Goal: Information Seeking & Learning: Learn about a topic

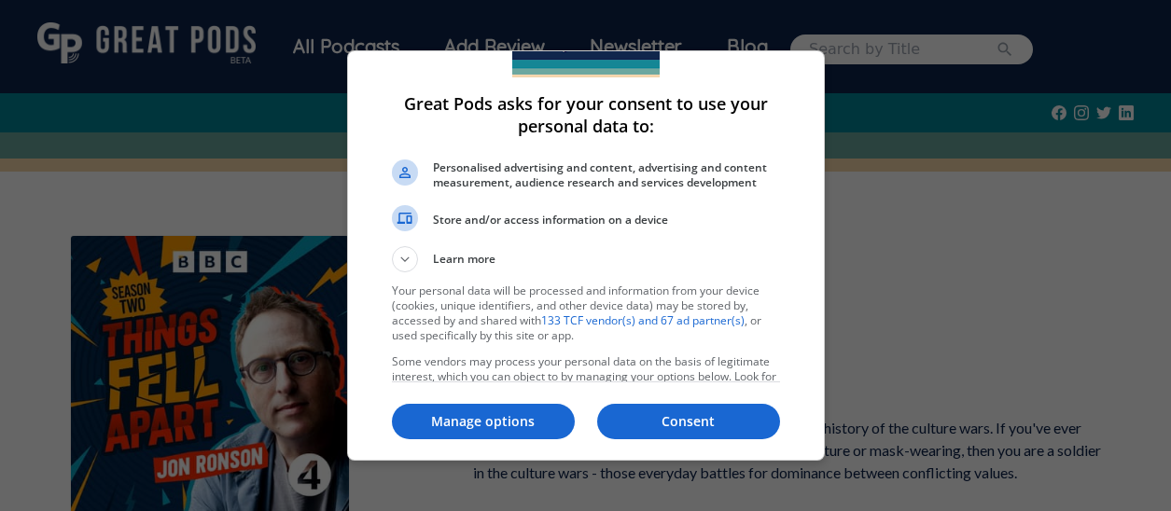
scroll to position [96, 0]
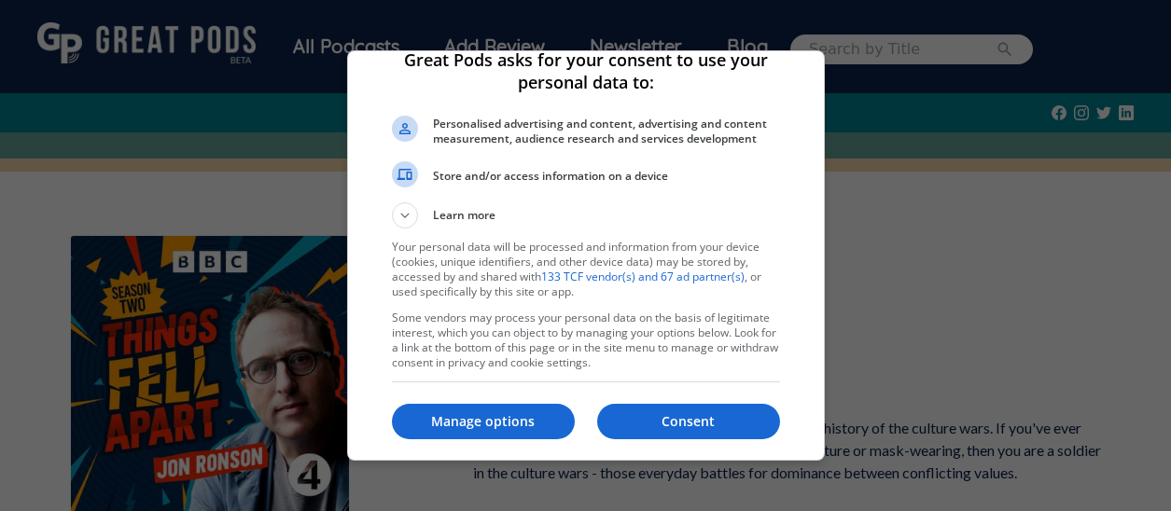
click at [513, 416] on p "Manage options" at bounding box center [483, 421] width 183 height 19
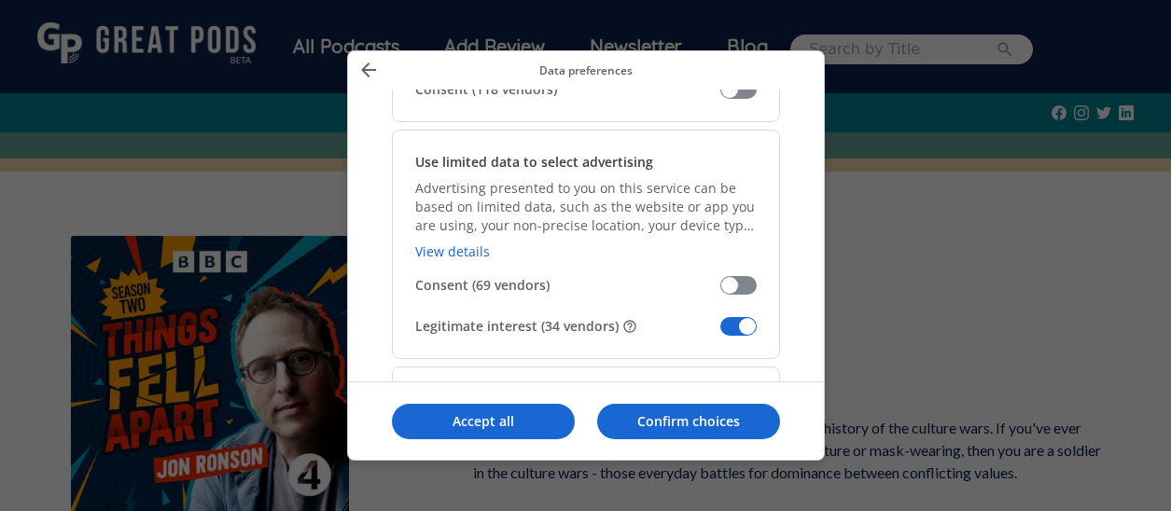
scroll to position [280, 0]
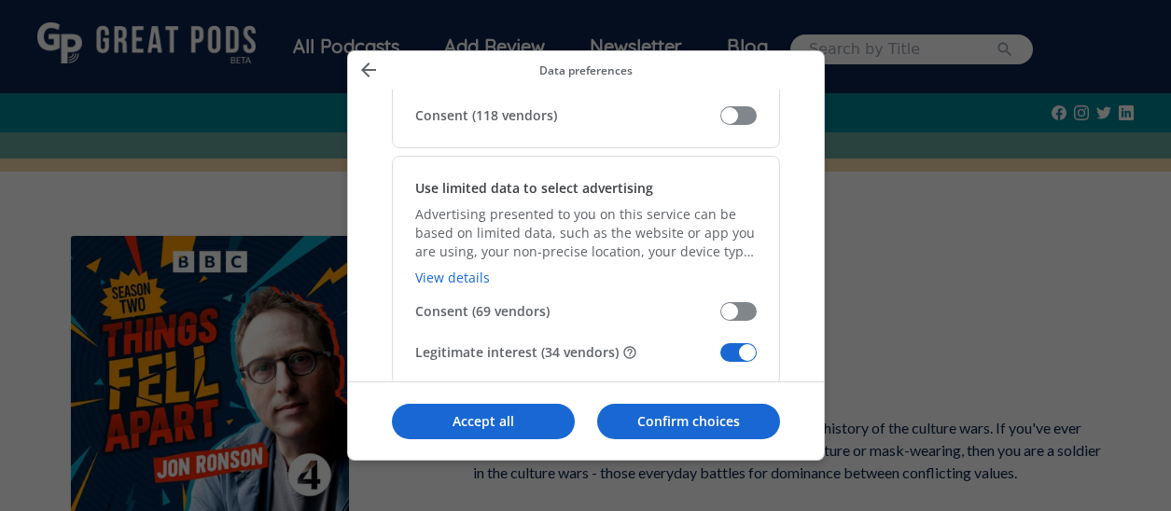
click at [730, 353] on span "Manage your data" at bounding box center [738, 352] width 36 height 19
click at [720, 359] on input "Legitimate interest (34 vendors)" at bounding box center [720, 359] width 0 height 0
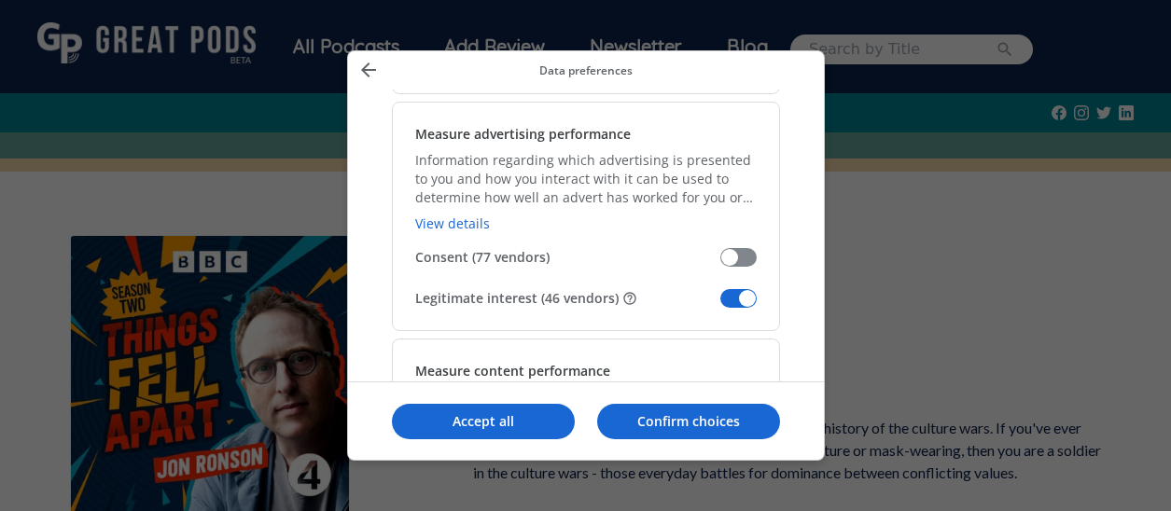
scroll to position [1399, 0]
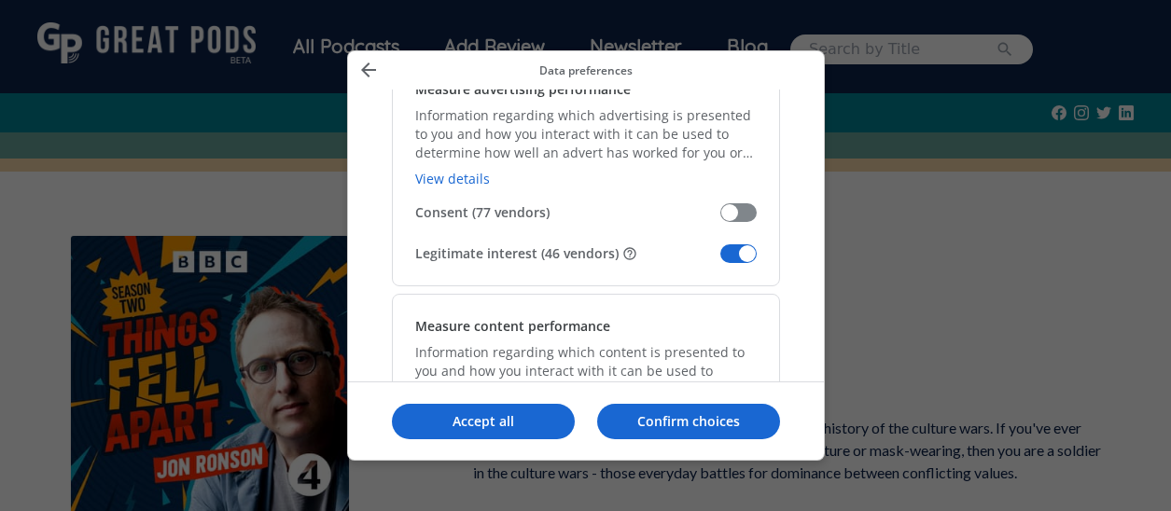
click at [720, 254] on span "Manage your data" at bounding box center [738, 253] width 36 height 19
click at [720, 260] on input "Legitimate interest (46 vendors)" at bounding box center [720, 260] width 0 height 0
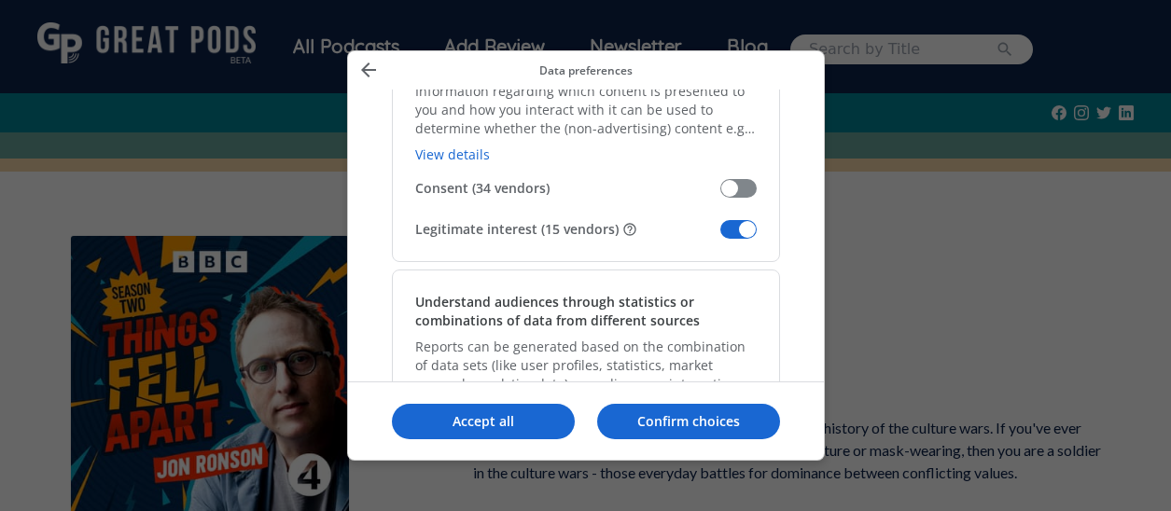
scroll to position [1772, 0]
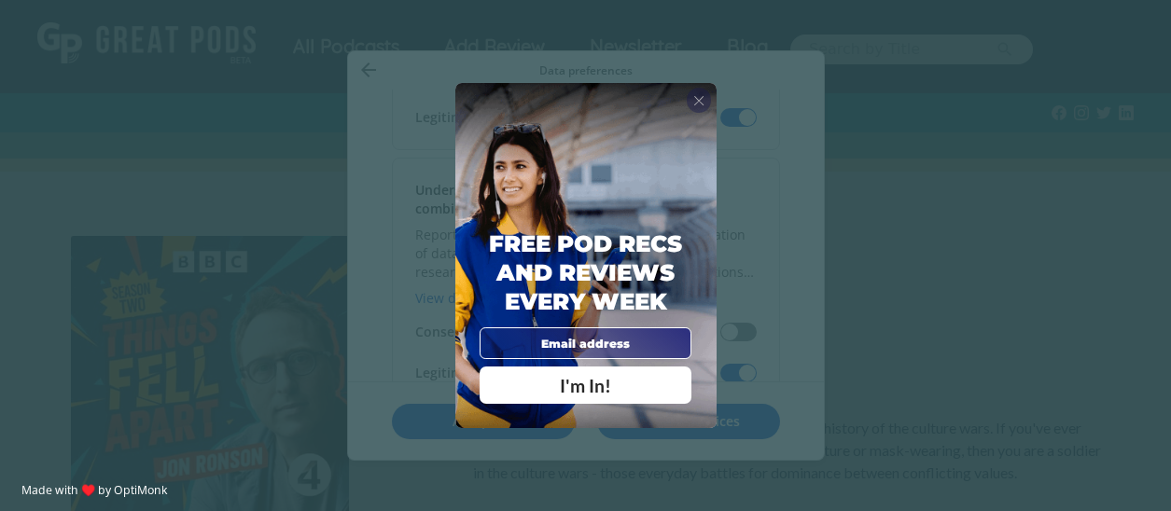
click at [700, 97] on span "X" at bounding box center [698, 100] width 11 height 17
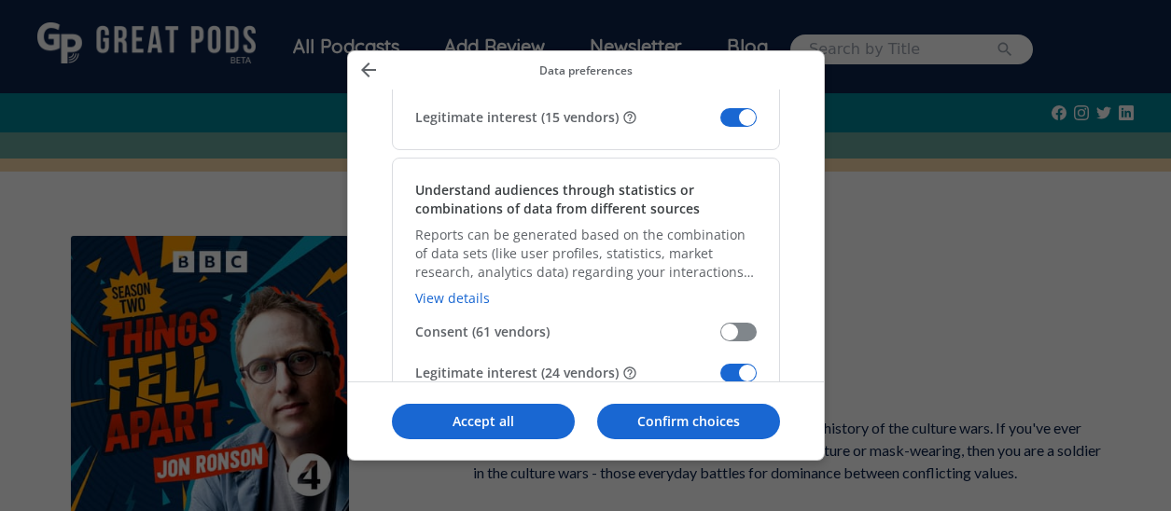
click at [728, 118] on span "Manage your data" at bounding box center [738, 117] width 36 height 19
click at [720, 124] on input "Legitimate interest (15 vendors)" at bounding box center [720, 124] width 0 height 0
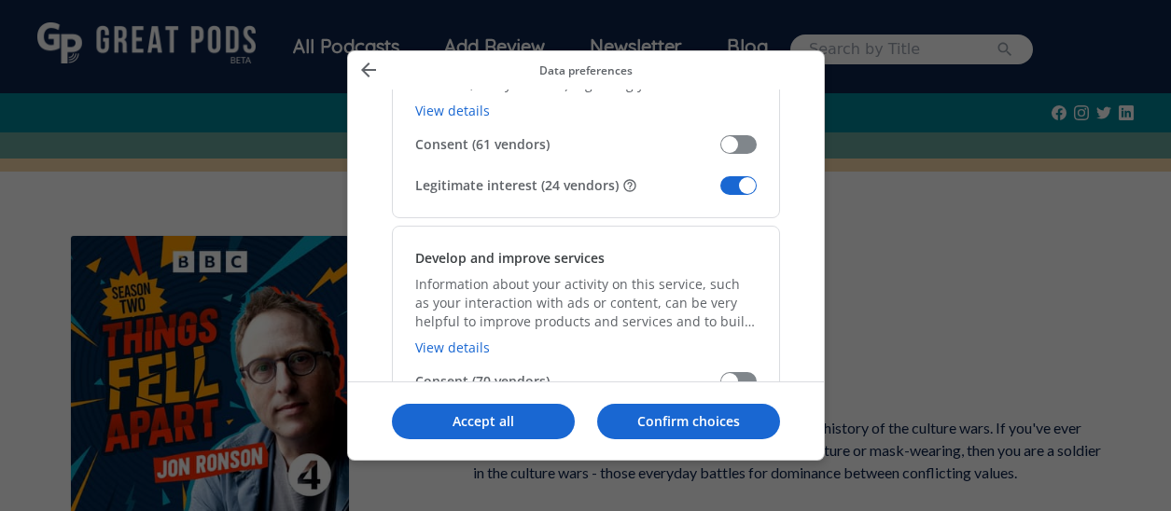
scroll to position [1959, 0]
click at [729, 179] on span "Manage your data" at bounding box center [738, 186] width 36 height 19
click at [720, 193] on input "Legitimate interest (24 vendors)" at bounding box center [720, 193] width 0 height 0
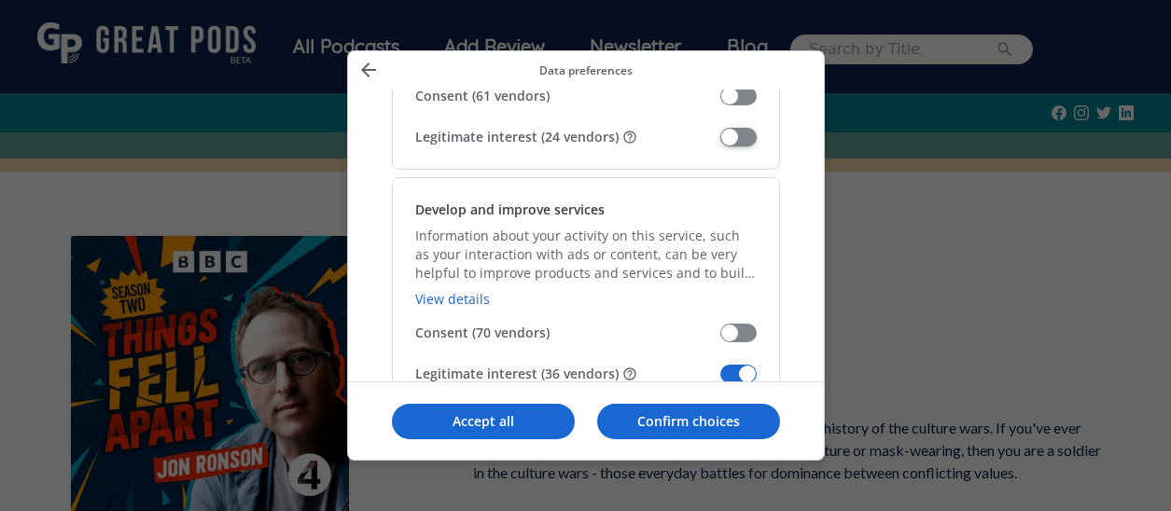
scroll to position [2145, 0]
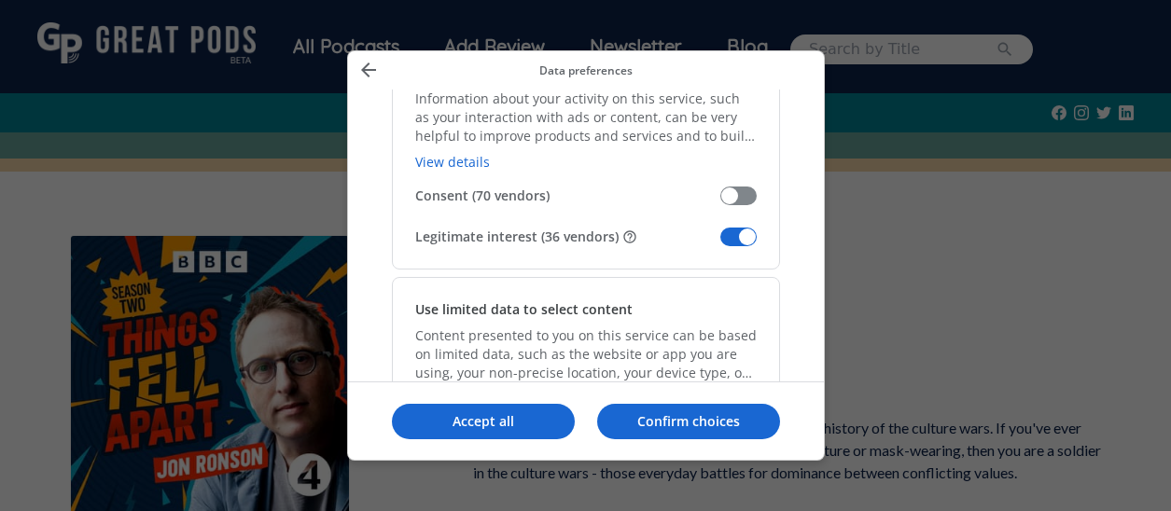
click at [728, 235] on span "Manage your data" at bounding box center [738, 237] width 36 height 19
click at [720, 243] on input "Legitimate interest (36 vendors)" at bounding box center [720, 243] width 0 height 0
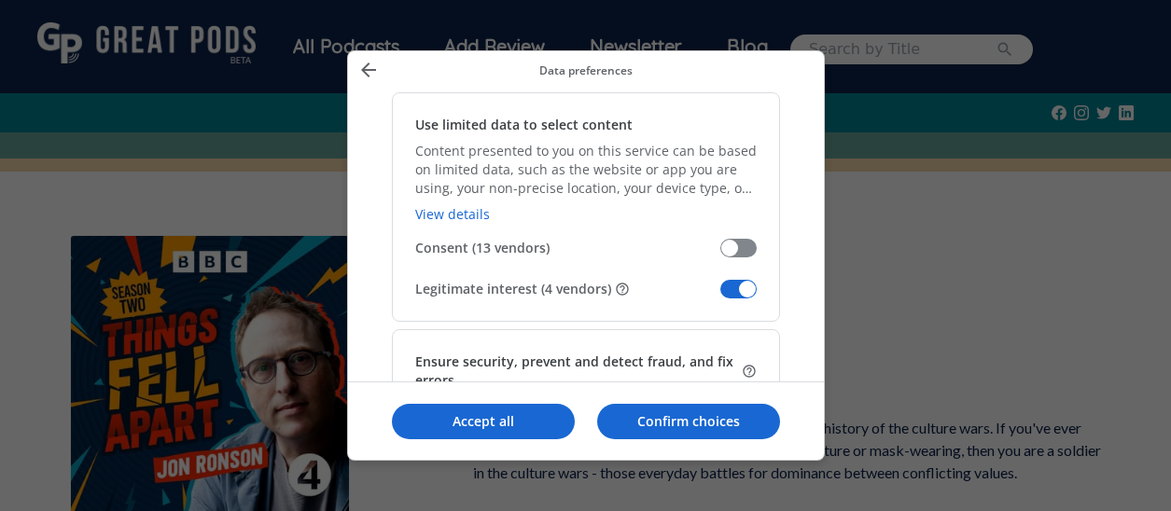
scroll to position [2332, 0]
click at [728, 282] on span "Manage your data" at bounding box center [738, 287] width 36 height 19
click at [720, 294] on input "Legitimate interest (4 vendors)" at bounding box center [720, 294] width 0 height 0
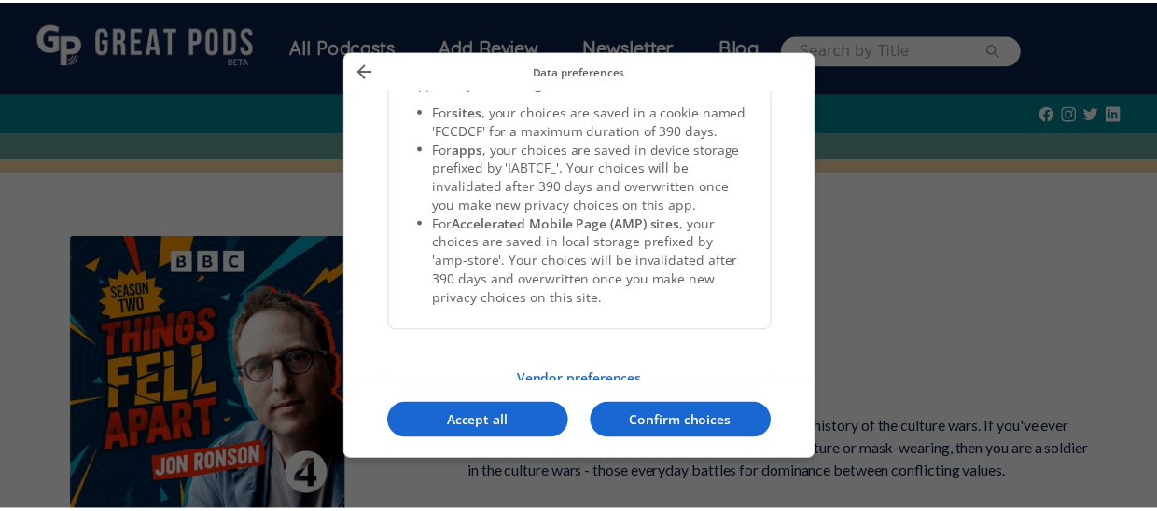
scroll to position [4070, 0]
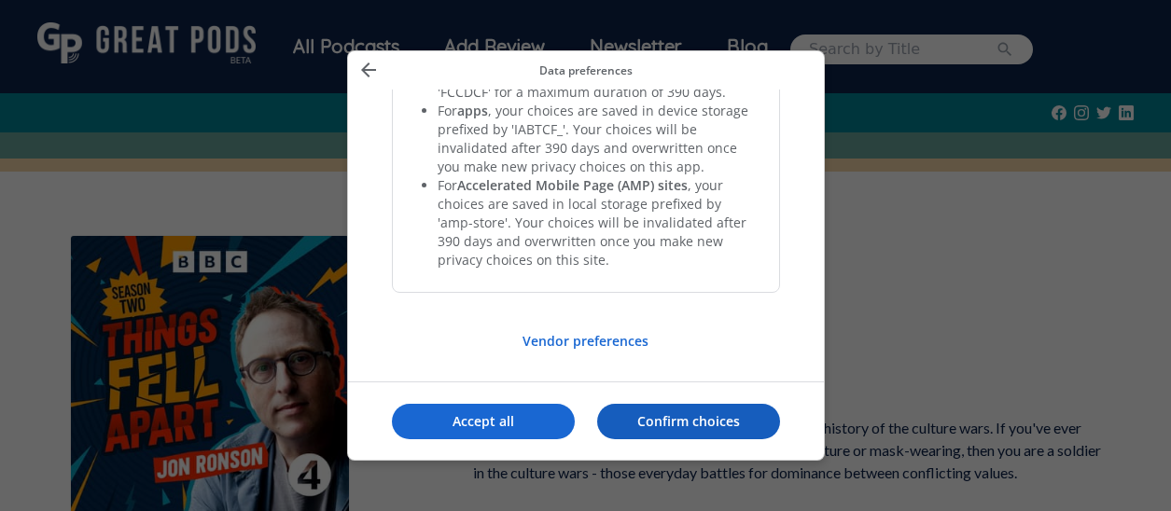
click at [646, 416] on p "Confirm choices" at bounding box center [688, 421] width 183 height 19
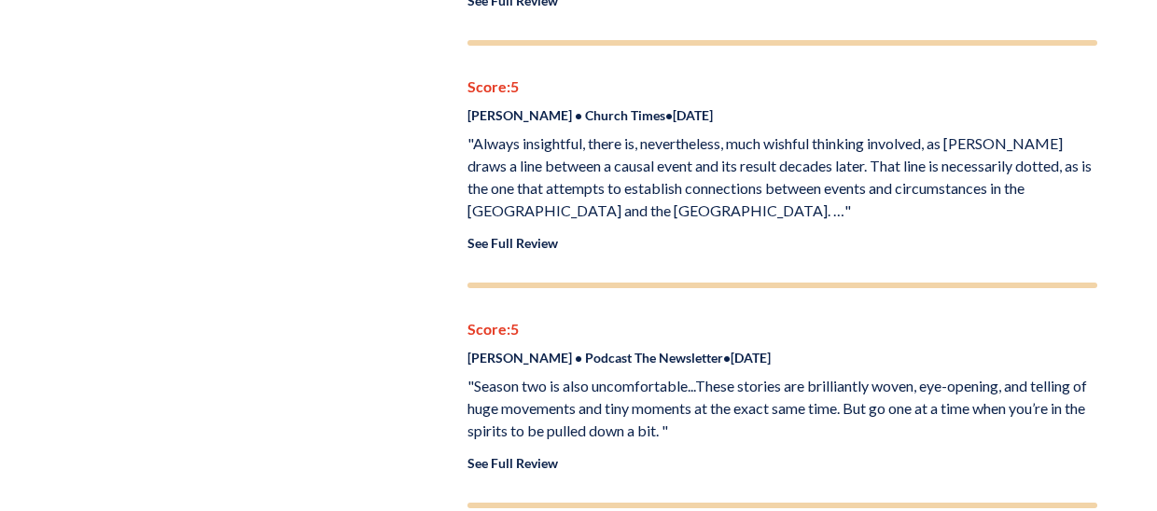
scroll to position [1399, 0]
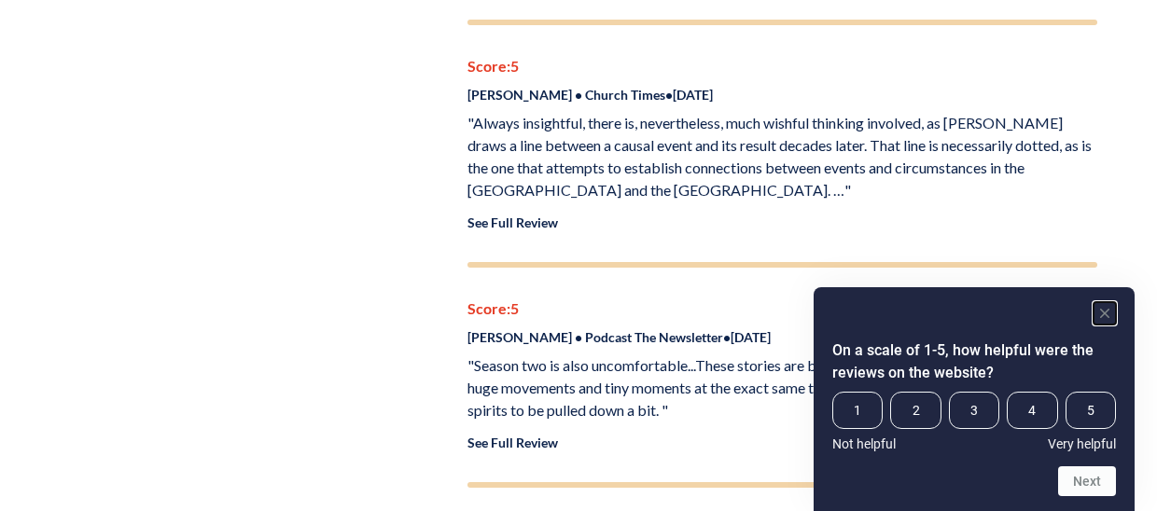
click at [1101, 320] on rect "Hide survey" at bounding box center [1104, 313] width 22 height 22
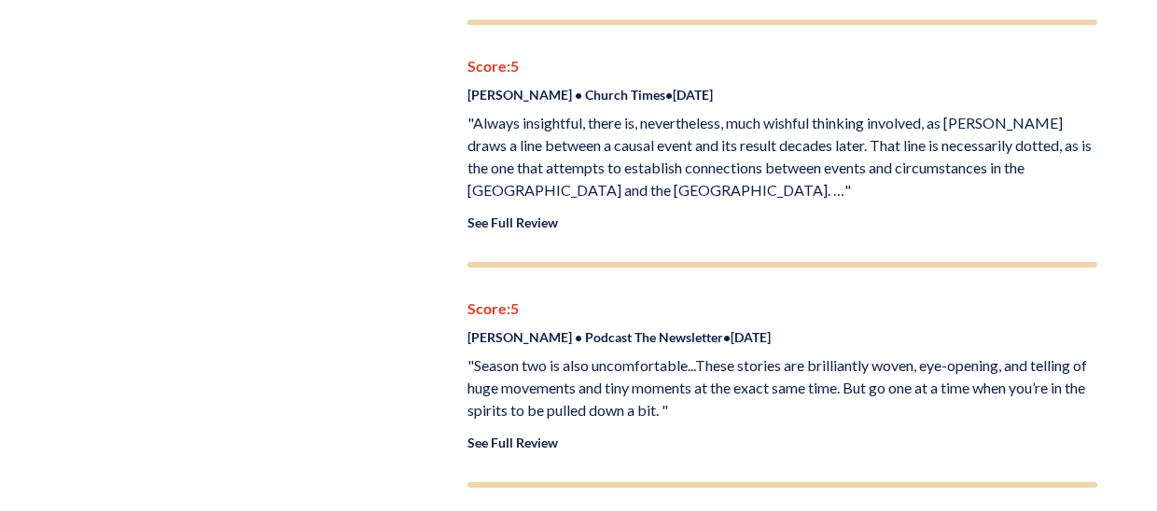
scroll to position [1492, 0]
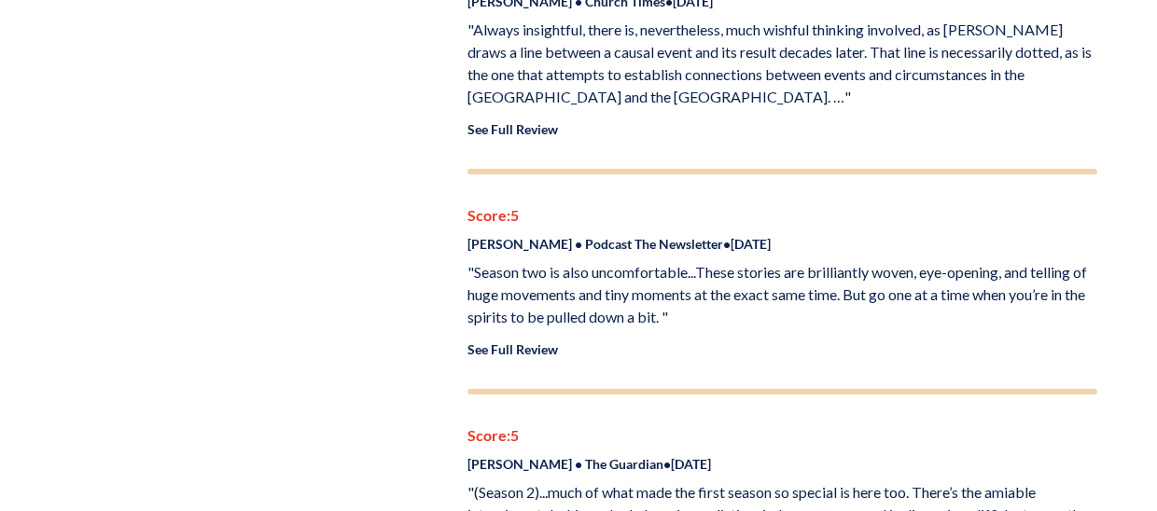
click at [514, 131] on link "See Full Review" at bounding box center [512, 129] width 90 height 16
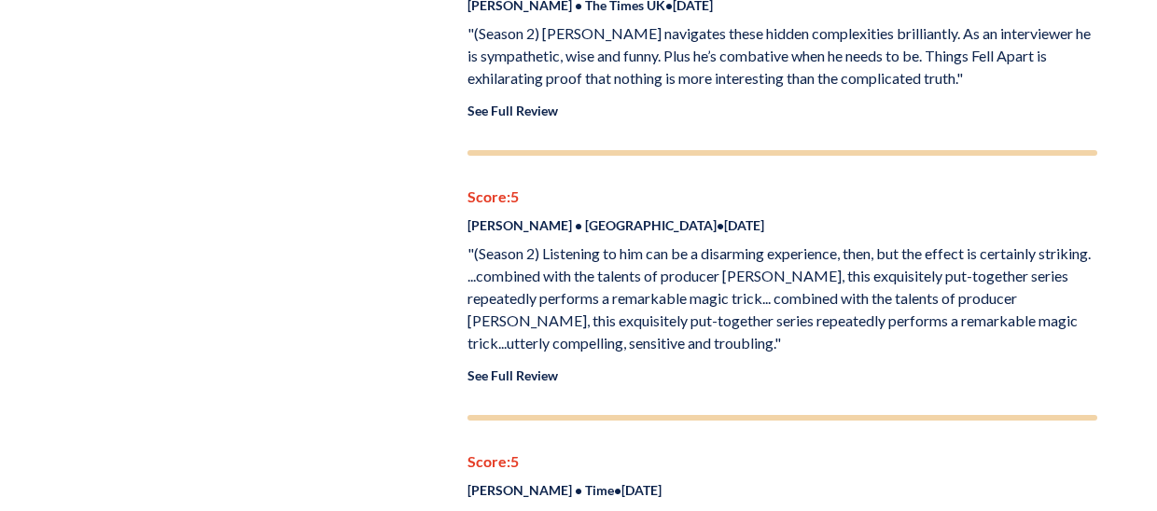
scroll to position [2238, 0]
